Goal: Find specific page/section

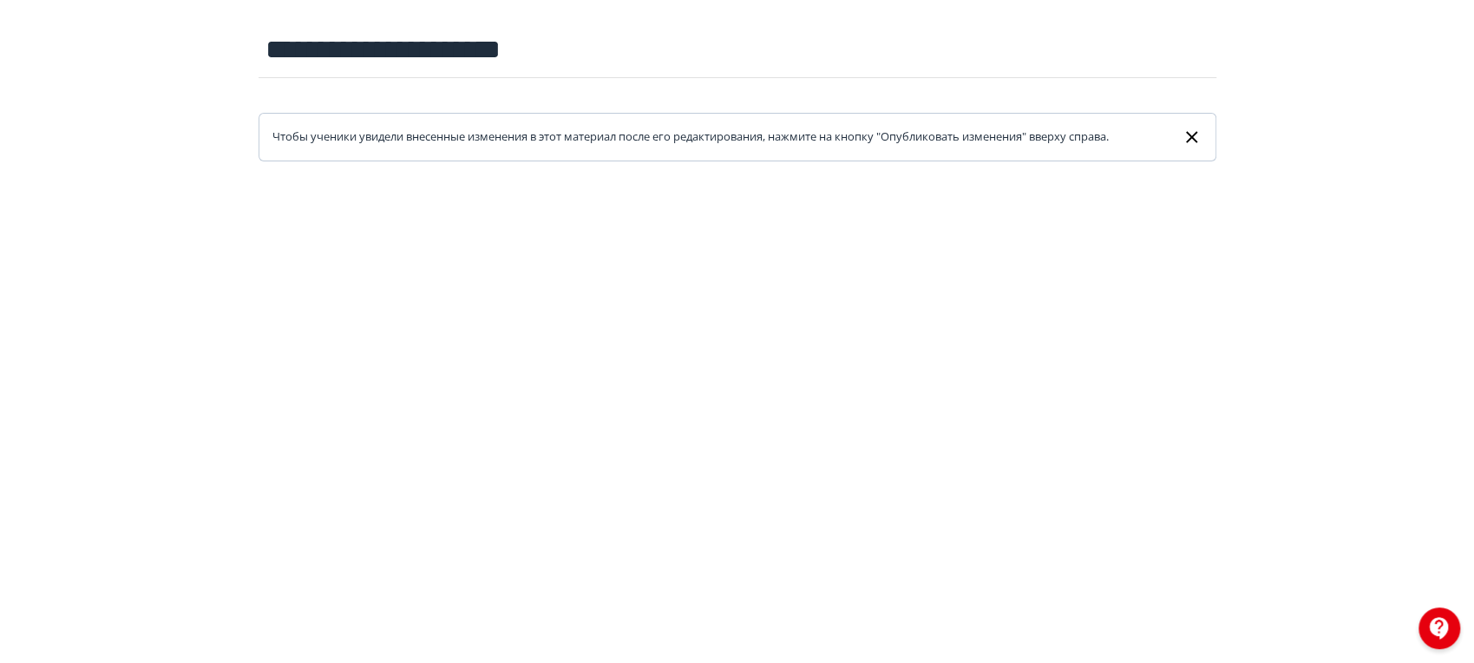
scroll to position [10, 0]
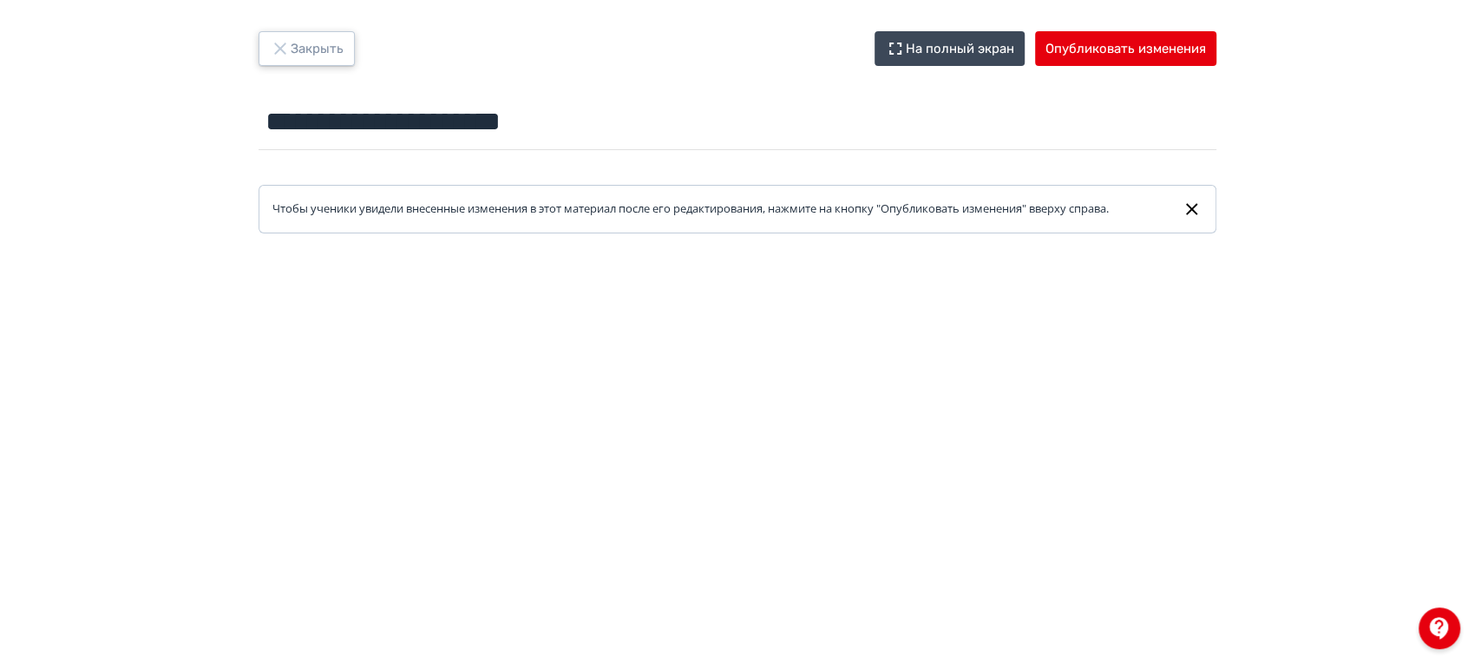
click at [313, 42] on button "Закрыть" at bounding box center [306, 48] width 96 height 35
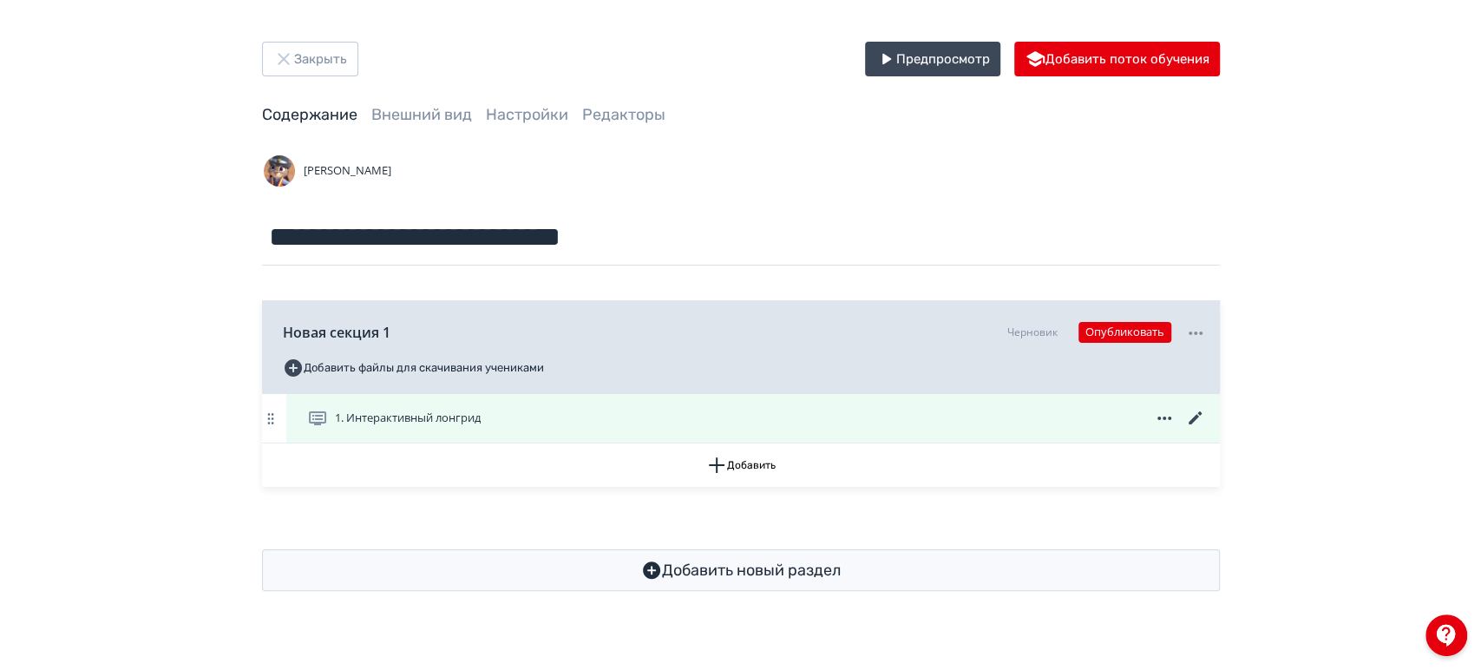
click at [1194, 418] on icon at bounding box center [1193, 417] width 13 height 13
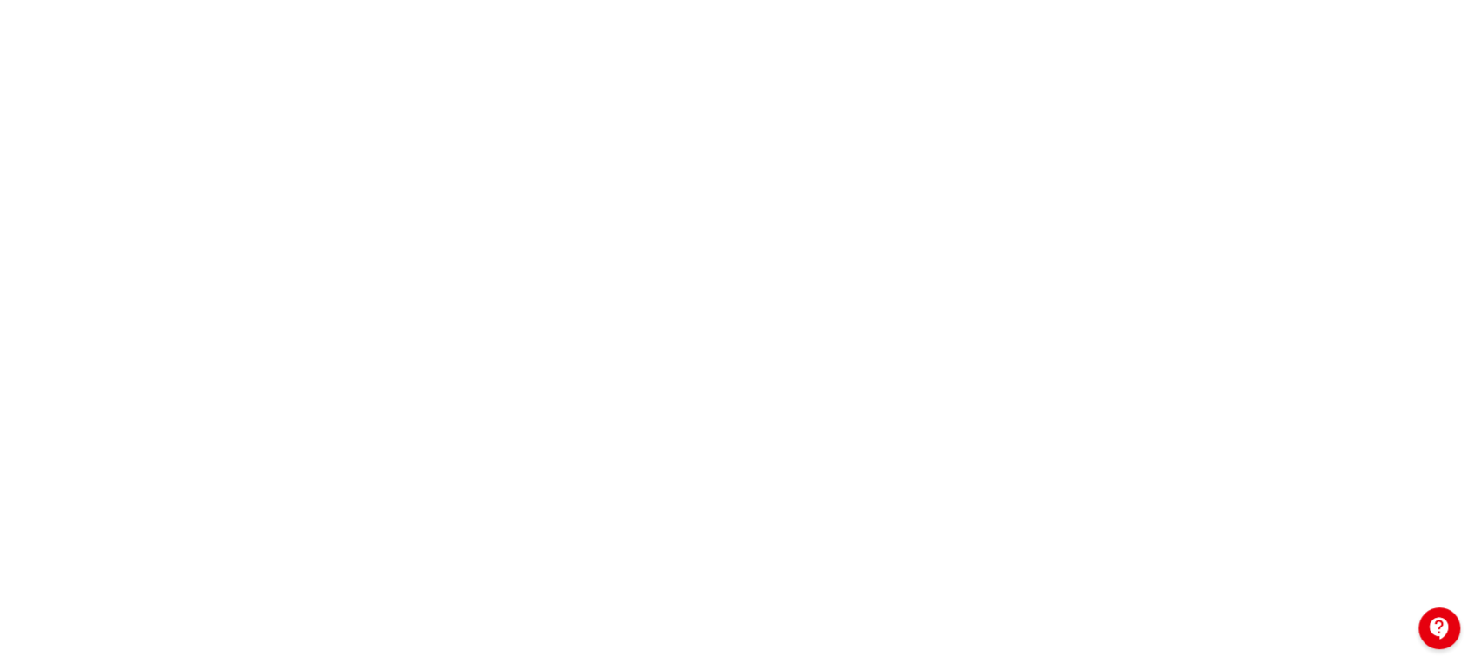
scroll to position [10, 0]
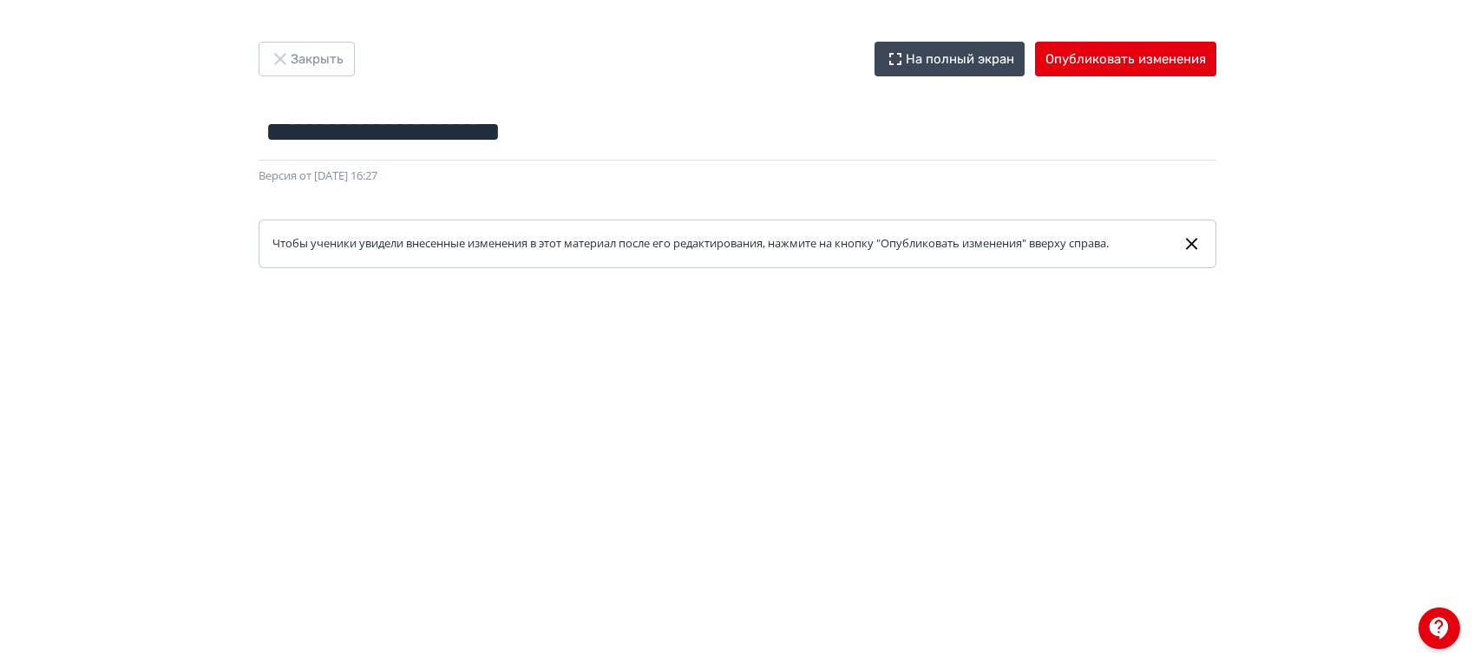
scroll to position [337, 0]
